Goal: Information Seeking & Learning: Learn about a topic

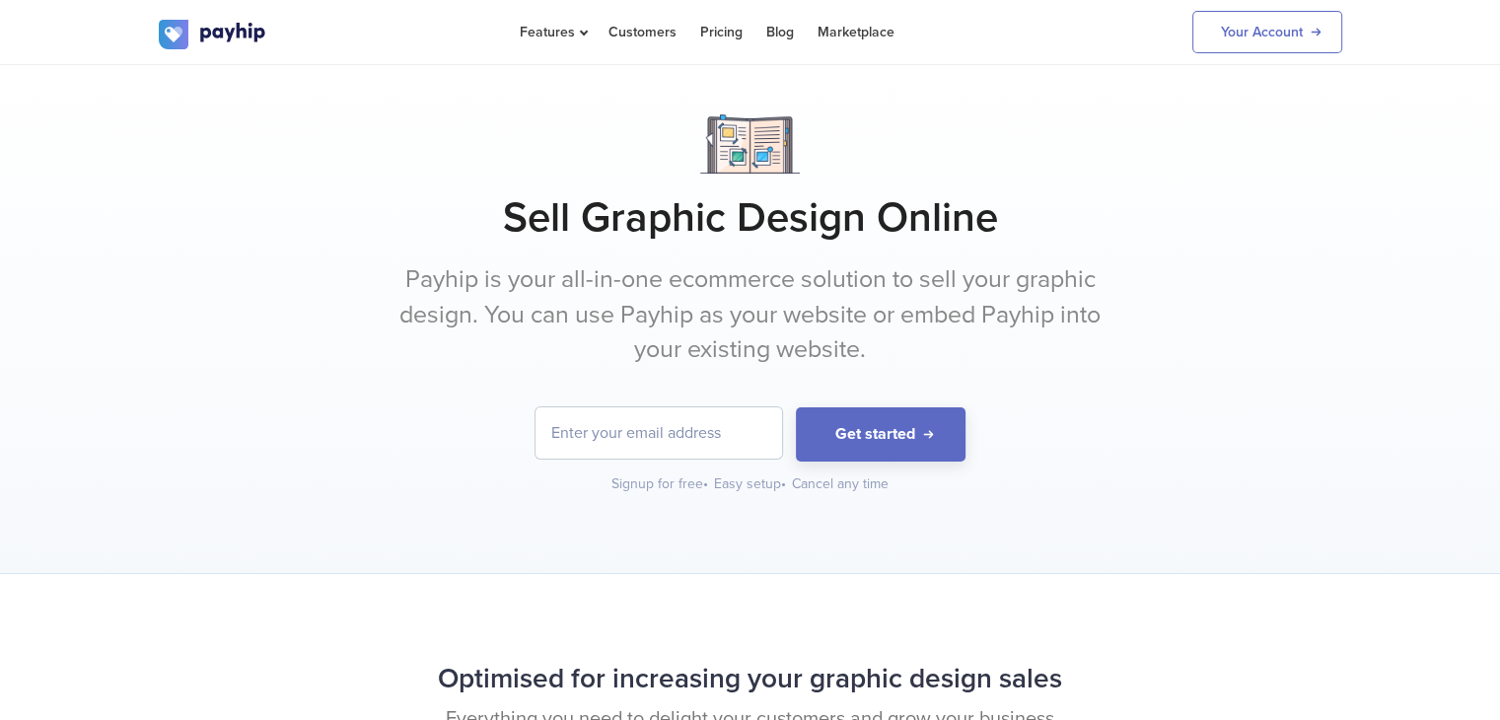
click at [569, 193] on h1 "Sell Graphic Design Online" at bounding box center [751, 217] width 1184 height 49
click at [252, 173] on div at bounding box center [751, 143] width 1184 height 59
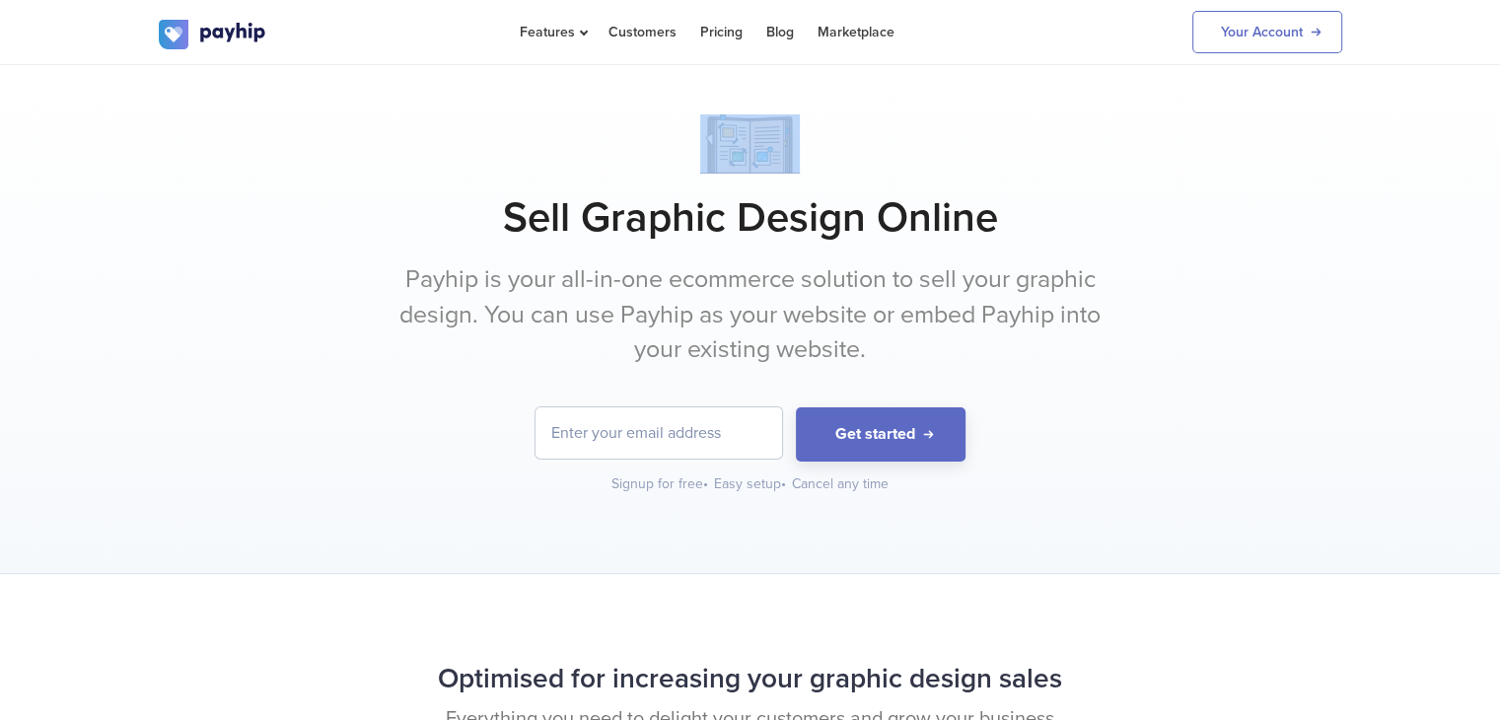
click at [252, 173] on div at bounding box center [751, 143] width 1184 height 59
click at [714, 25] on link "Pricing" at bounding box center [721, 32] width 42 height 64
